Goal: Task Accomplishment & Management: Manage account settings

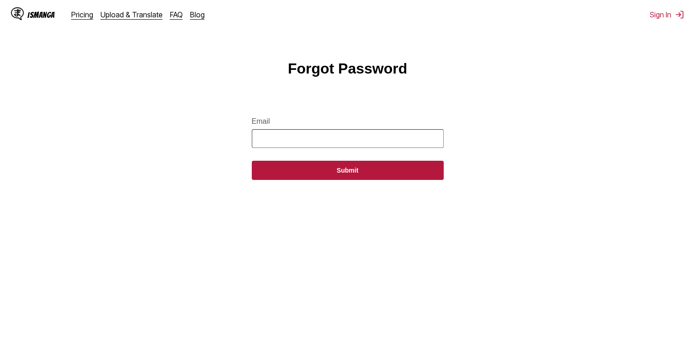
click at [307, 134] on input "Email" at bounding box center [348, 138] width 192 height 19
type input "**********"
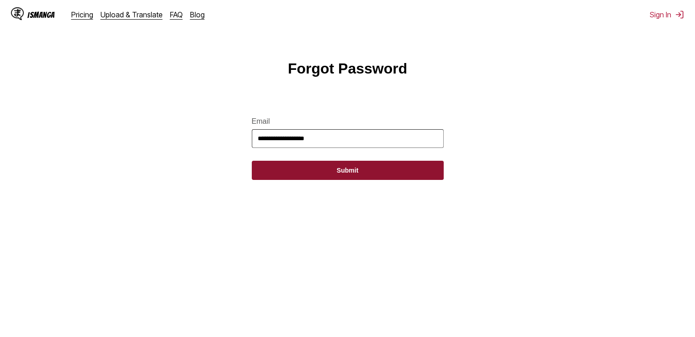
click at [331, 167] on button "Submit" at bounding box center [348, 170] width 192 height 19
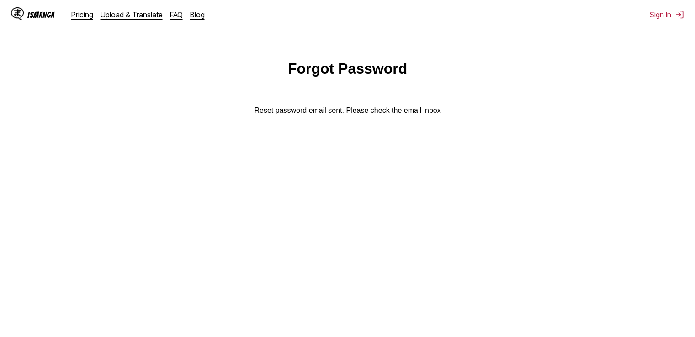
click at [338, 176] on main "Forgot Password Reset password email sent. Please check the email inbox" at bounding box center [347, 211] width 695 height 303
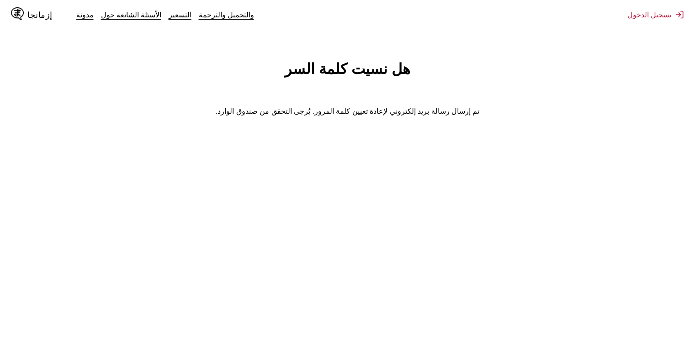
drag, startPoint x: 81, startPoint y: 75, endPoint x: 80, endPoint y: 70, distance: 4.8
click at [81, 75] on main "هل نسيت كلمة السر تم إرسال رسالة بريد إلكتروني لإعادة تعيين كلمة المرور. يُرجى …" at bounding box center [347, 211] width 695 height 303
drag, startPoint x: 57, startPoint y: 17, endPoint x: 249, endPoint y: 116, distance: 215.9
click at [249, 115] on font "تم إرسال رسالة بريد إلكتروني لإعادة تعيين كلمة المرور. يُرجى التحقق من صندوق ال…" at bounding box center [348, 111] width 264 height 8
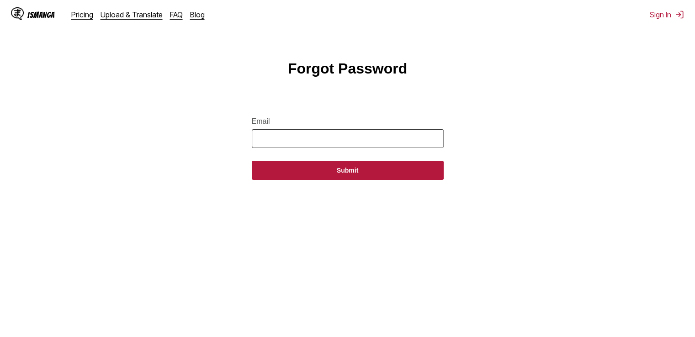
click at [302, 143] on input "Email" at bounding box center [348, 138] width 192 height 19
type input "**********"
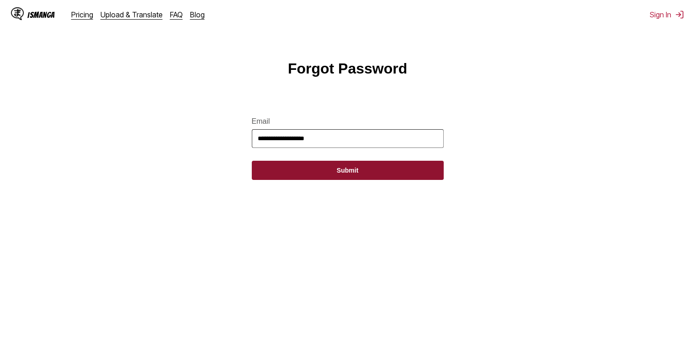
click at [336, 171] on button "Submit" at bounding box center [348, 170] width 192 height 19
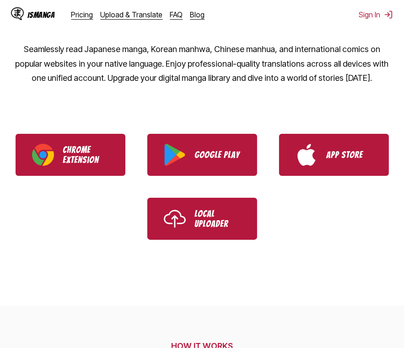
scroll to position [172, 0]
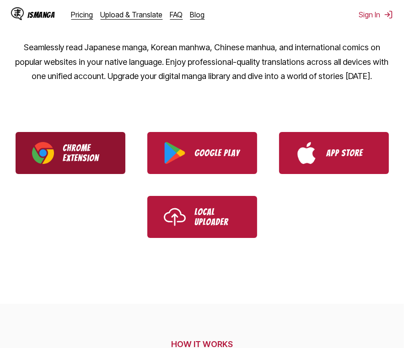
click at [78, 155] on p "Chrome Extension" at bounding box center [86, 153] width 46 height 20
